Goal: Transaction & Acquisition: Subscribe to service/newsletter

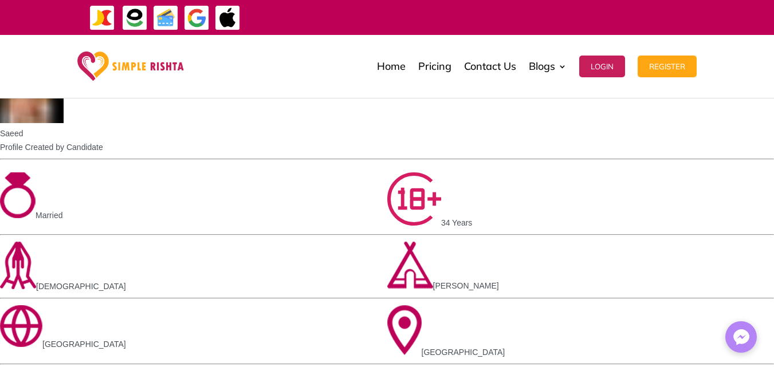
scroll to position [1070, 0]
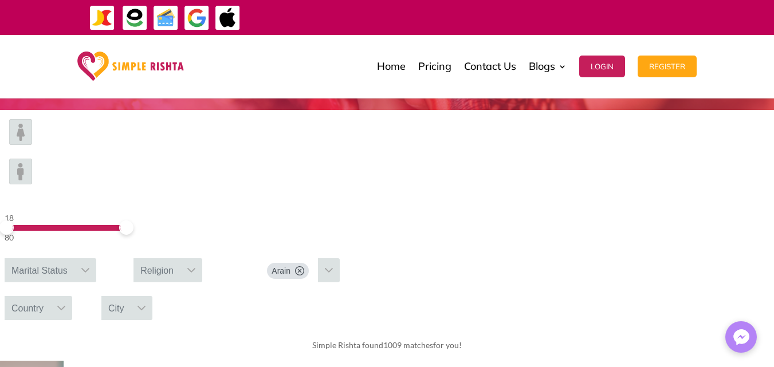
scroll to position [159, 0]
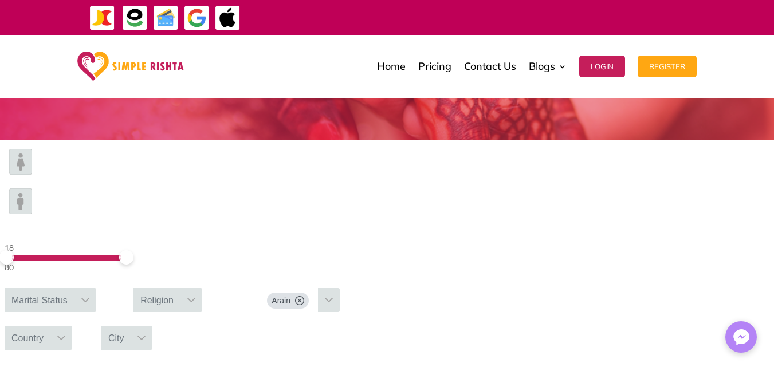
click at [318, 288] on div "Arain" at bounding box center [290, 300] width 56 height 24
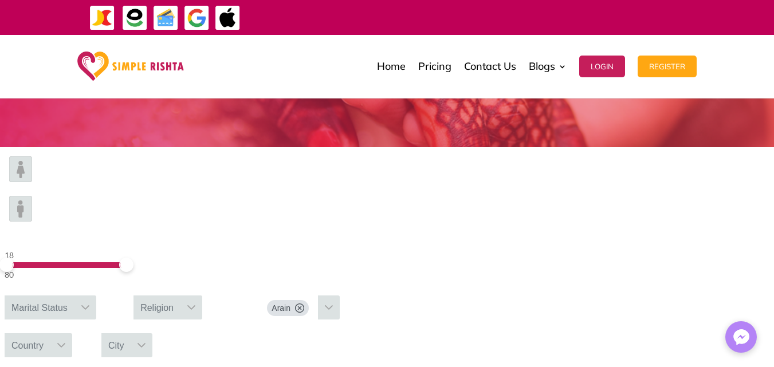
scroll to position [121, 0]
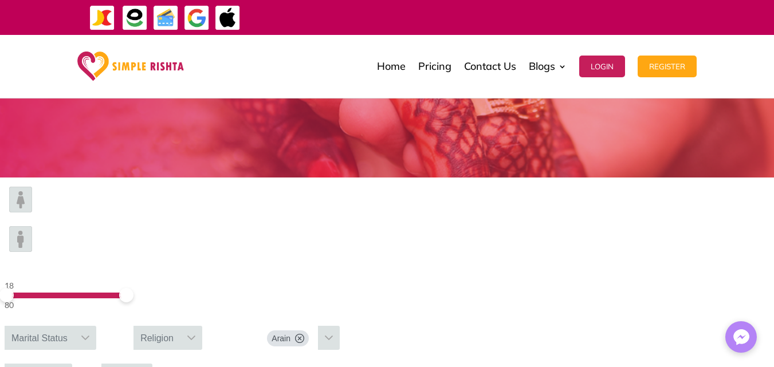
click at [32, 213] on img at bounding box center [20, 200] width 23 height 26
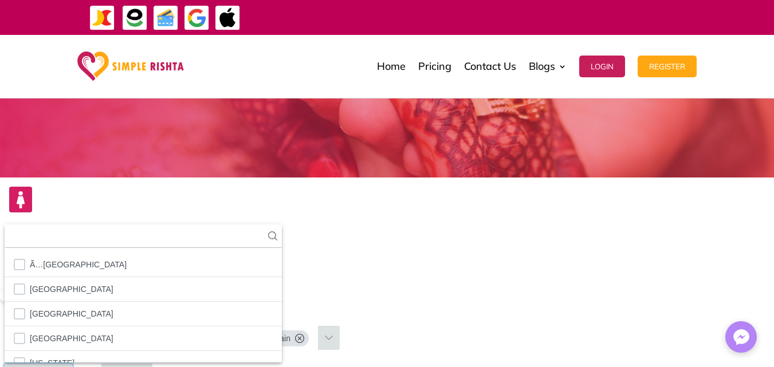
scroll to position [13, 2]
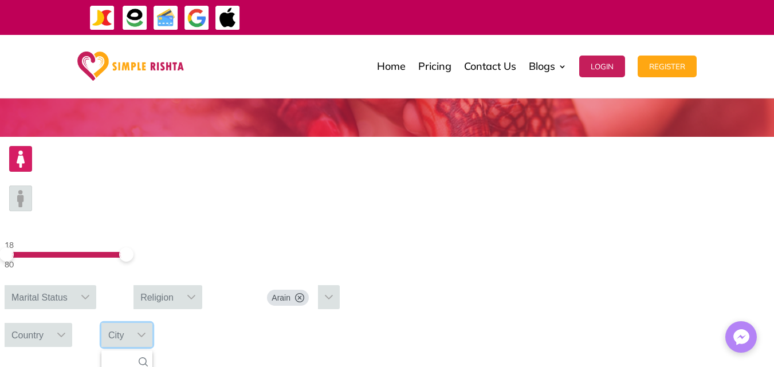
scroll to position [198, 0]
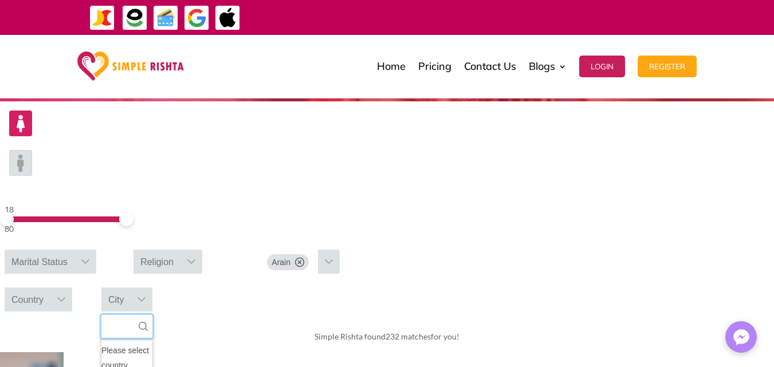
click at [152, 315] on input "text" at bounding box center [126, 326] width 51 height 23
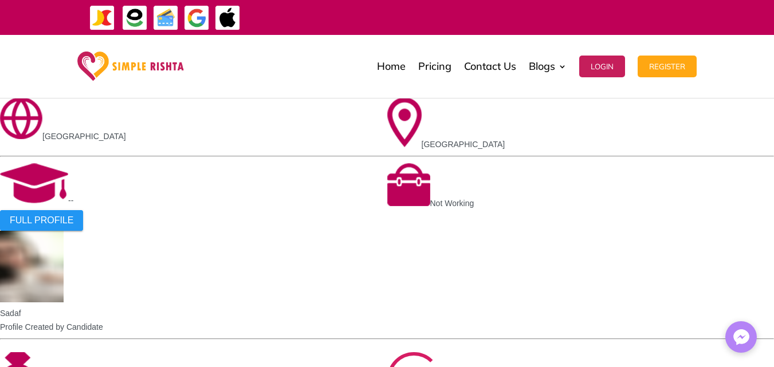
scroll to position [694, 0]
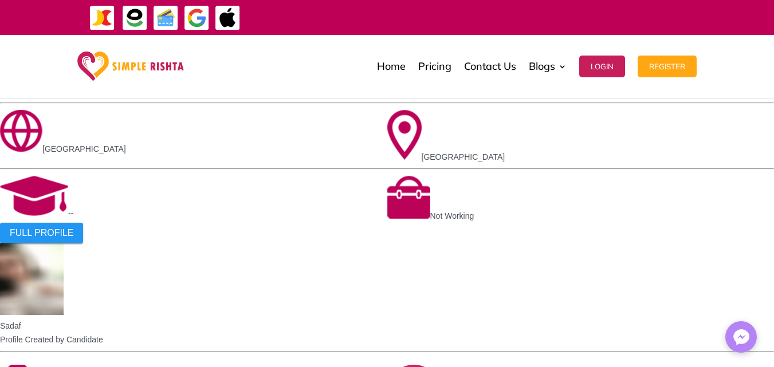
type input "**********"
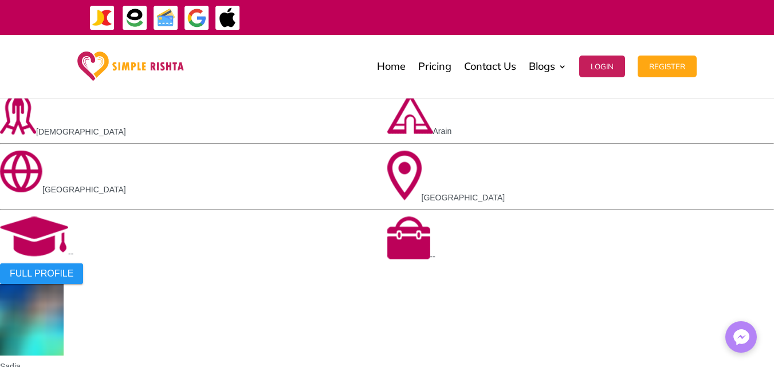
scroll to position [642, 0]
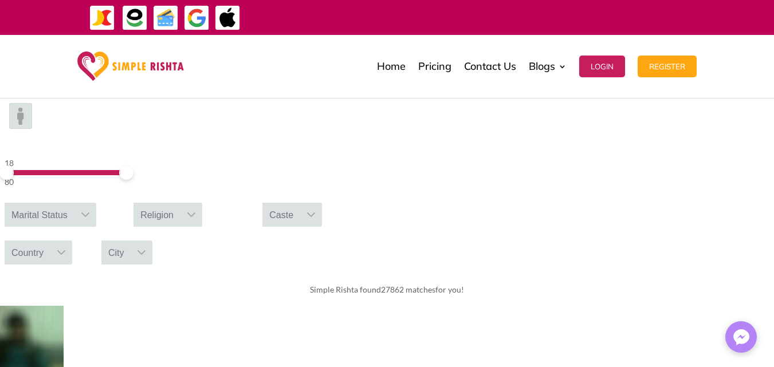
scroll to position [290, 0]
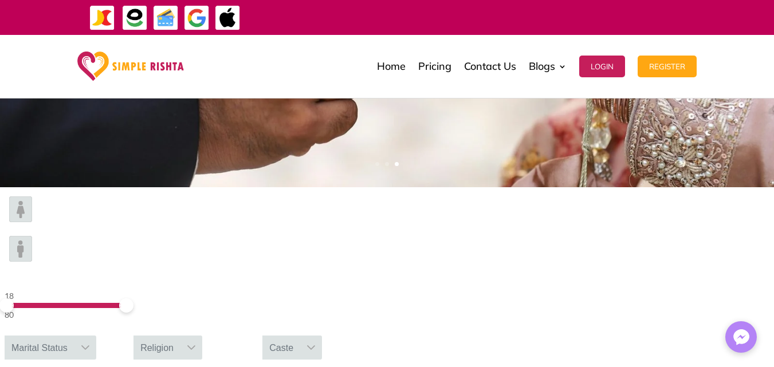
click at [32, 222] on img at bounding box center [20, 210] width 23 height 26
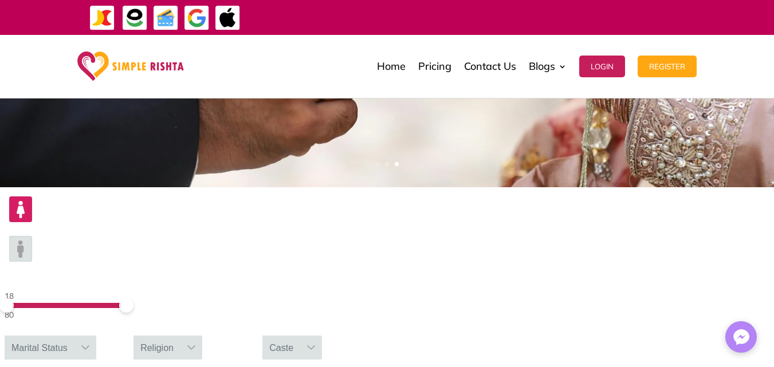
type input "*****"
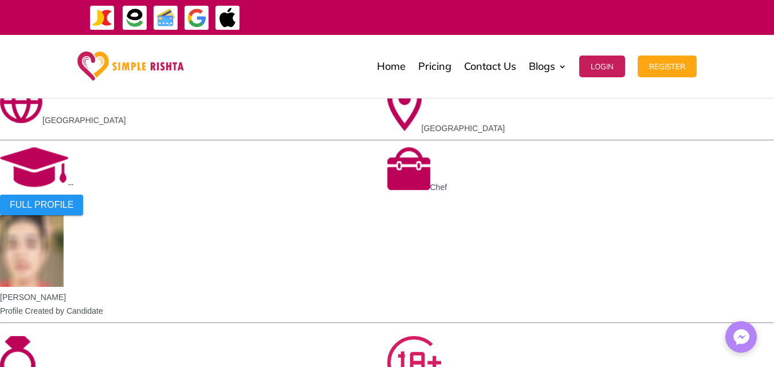
scroll to position [940, 0]
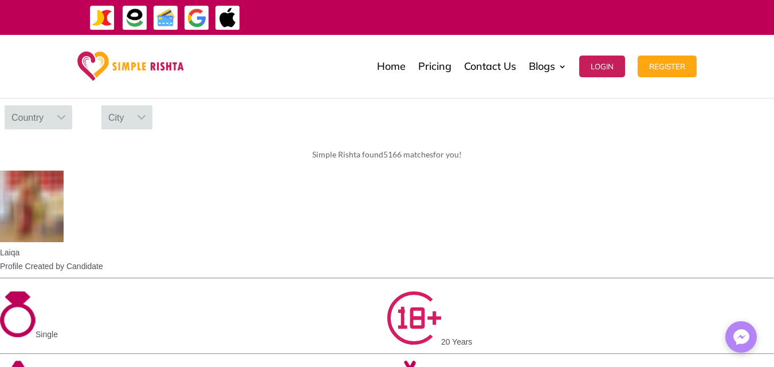
scroll to position [290, 0]
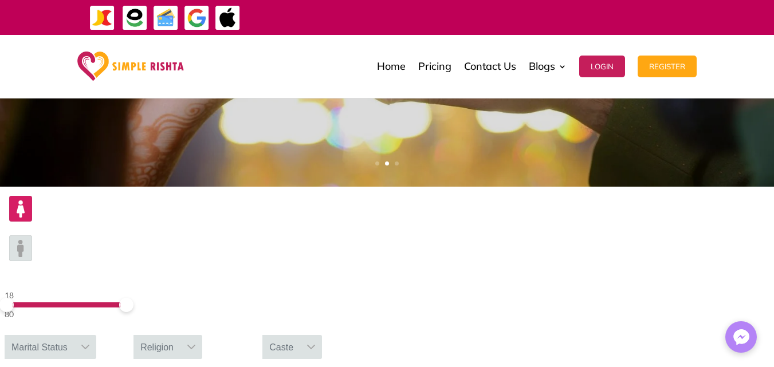
click at [322, 335] on div at bounding box center [311, 347] width 22 height 24
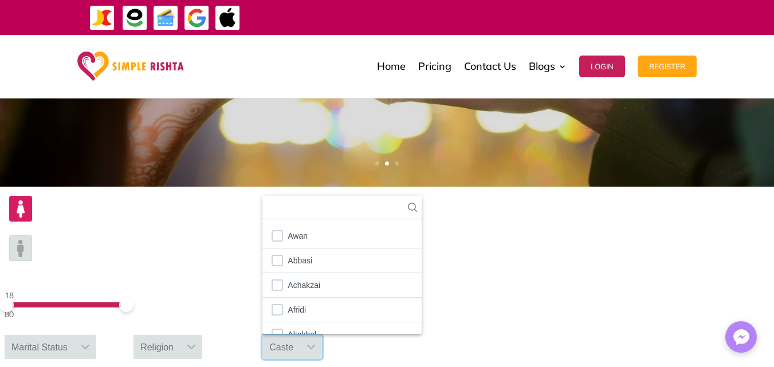
scroll to position [13, 2]
click at [316, 343] on icon at bounding box center [311, 347] width 9 height 9
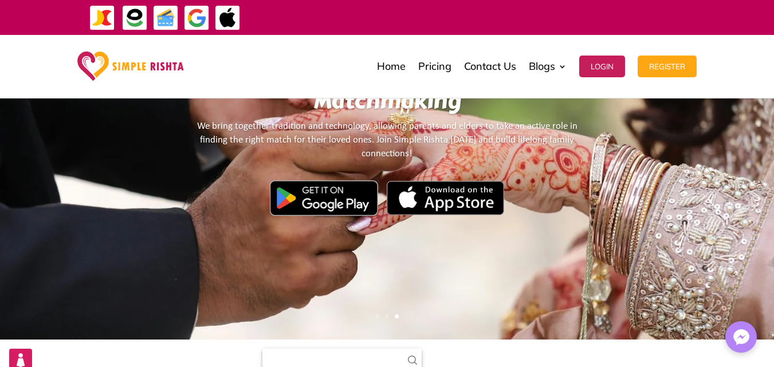
scroll to position [190, 0]
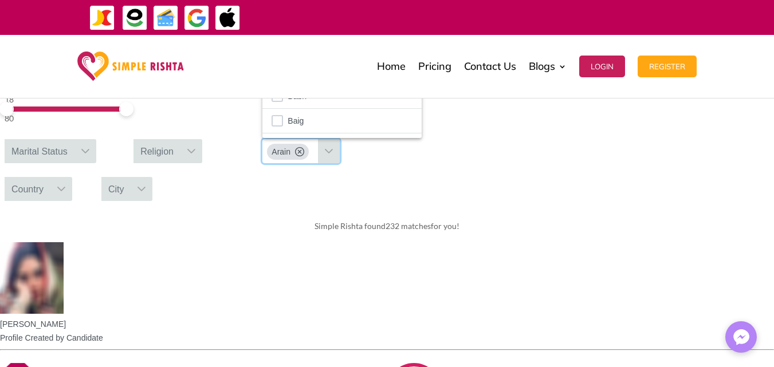
scroll to position [596, 0]
